Goal: Task Accomplishment & Management: Use online tool/utility

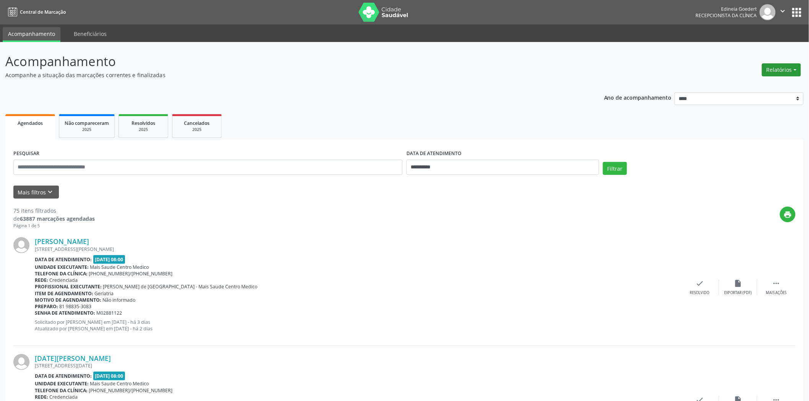
click at [793, 71] on button "Relatórios" at bounding box center [781, 69] width 39 height 13
click at [749, 86] on link "Agendamentos" at bounding box center [759, 86] width 82 height 11
select select "*"
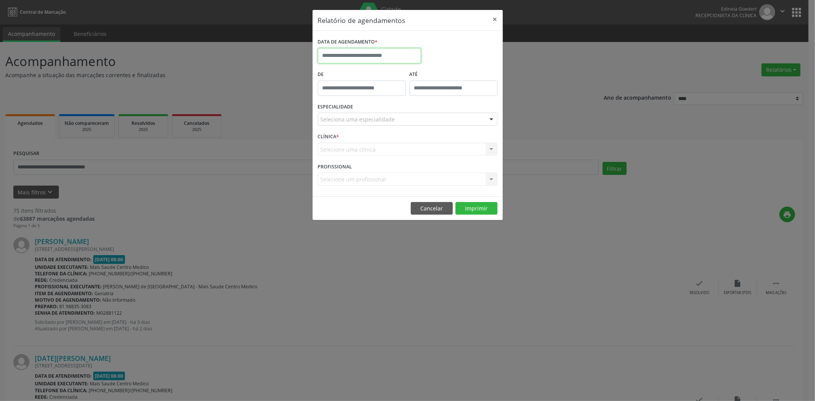
click at [396, 55] on input "text" at bounding box center [369, 55] width 103 height 15
click at [345, 139] on span "18" at bounding box center [343, 141] width 15 height 15
type input "**********"
click at [345, 139] on span "18" at bounding box center [343, 141] width 15 height 15
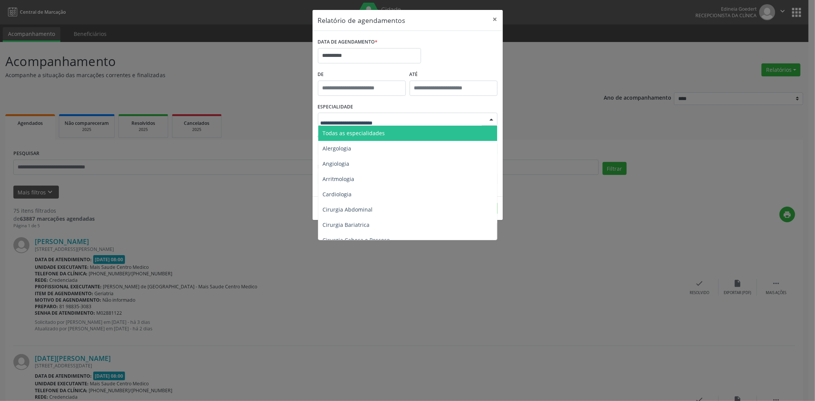
click at [363, 115] on div at bounding box center [408, 119] width 180 height 13
click at [358, 131] on span "Todas as especialidades" at bounding box center [354, 133] width 62 height 7
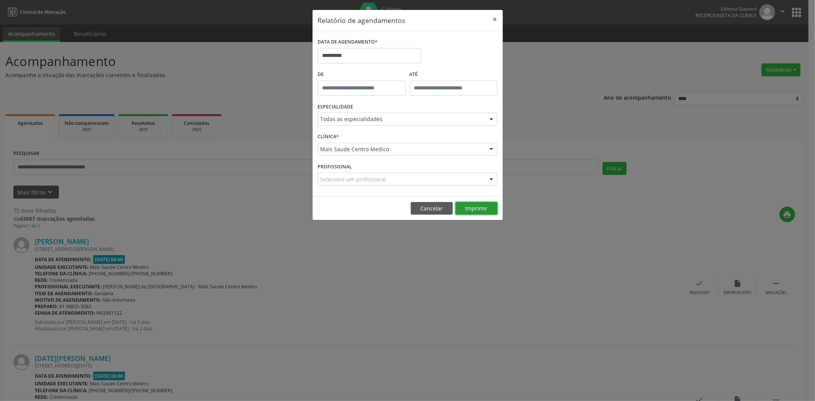
click at [472, 208] on button "Imprimir" at bounding box center [476, 208] width 42 height 13
click at [494, 19] on button "×" at bounding box center [495, 19] width 15 height 19
